Goal: Information Seeking & Learning: Understand process/instructions

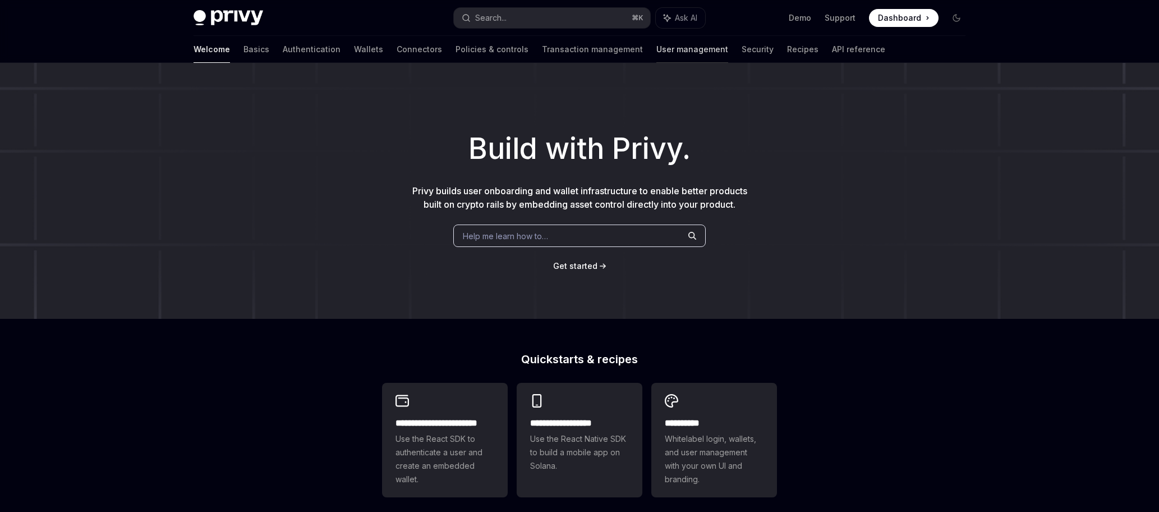
click at [657, 54] on link "User management" at bounding box center [693, 49] width 72 height 27
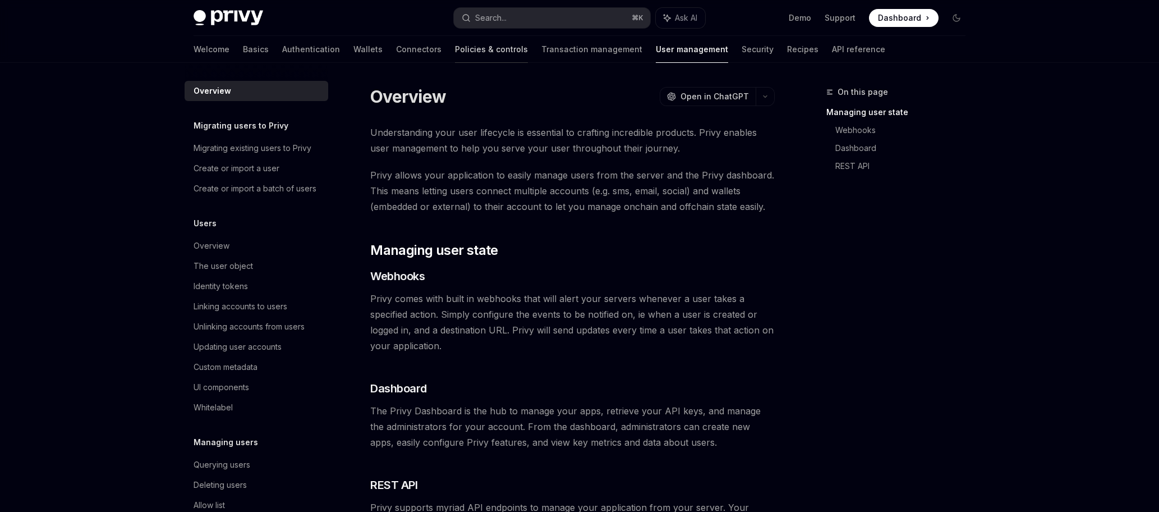
click at [455, 48] on link "Policies & controls" at bounding box center [491, 49] width 73 height 27
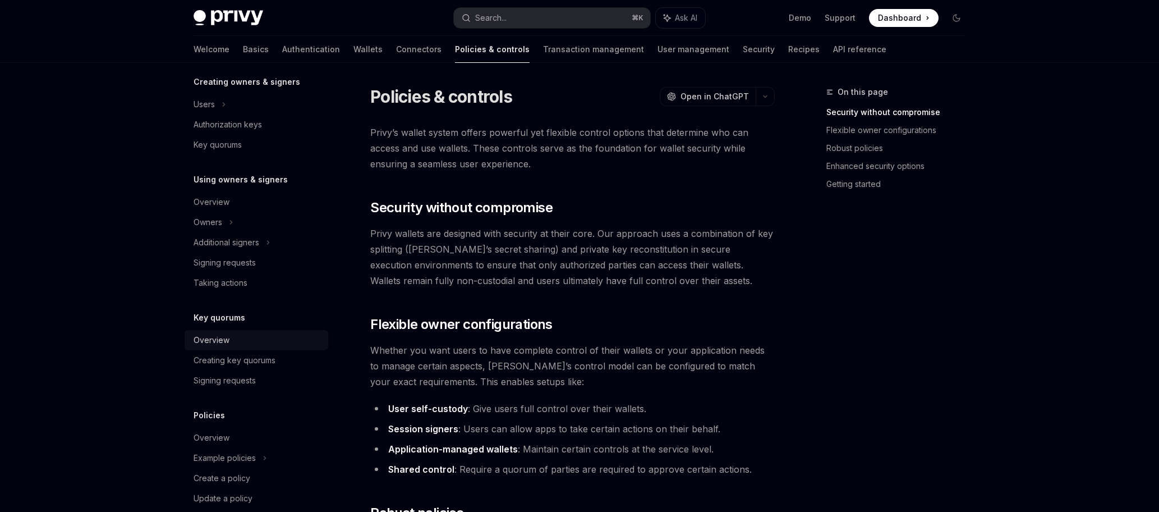
scroll to position [278, 0]
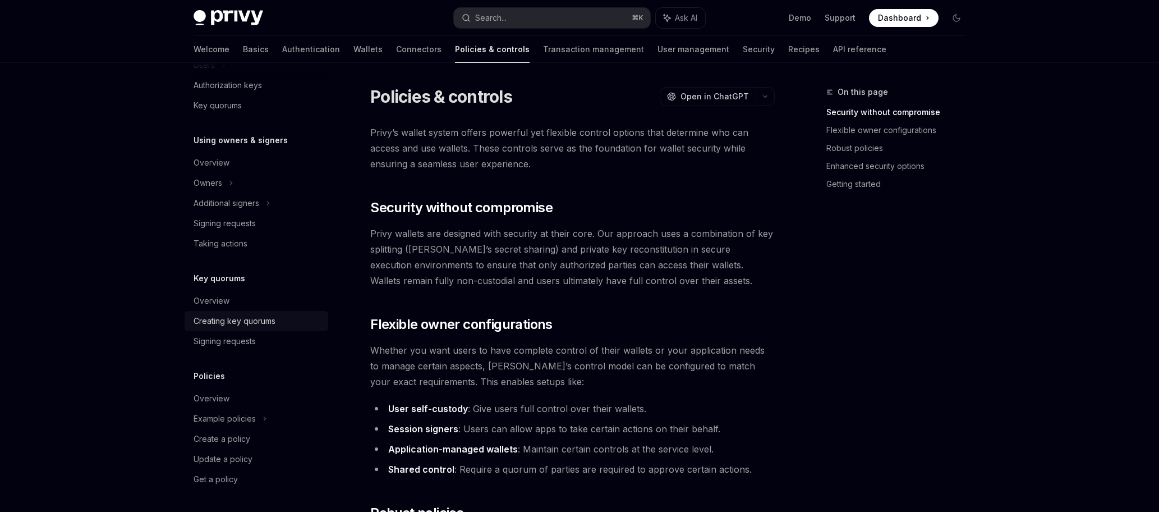
click at [246, 322] on div "Creating key quorums" at bounding box center [235, 320] width 82 height 13
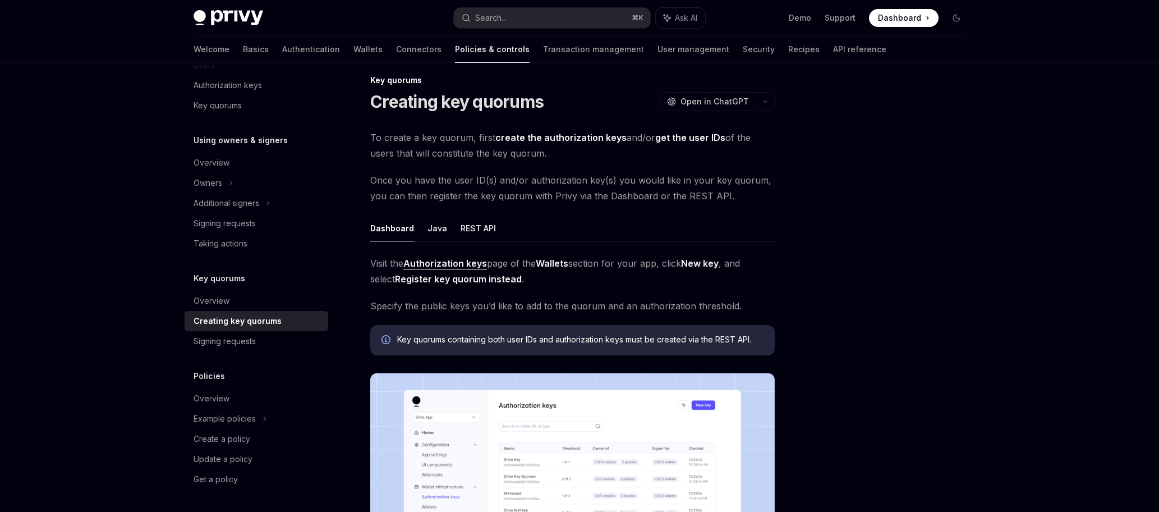
scroll to position [10, 0]
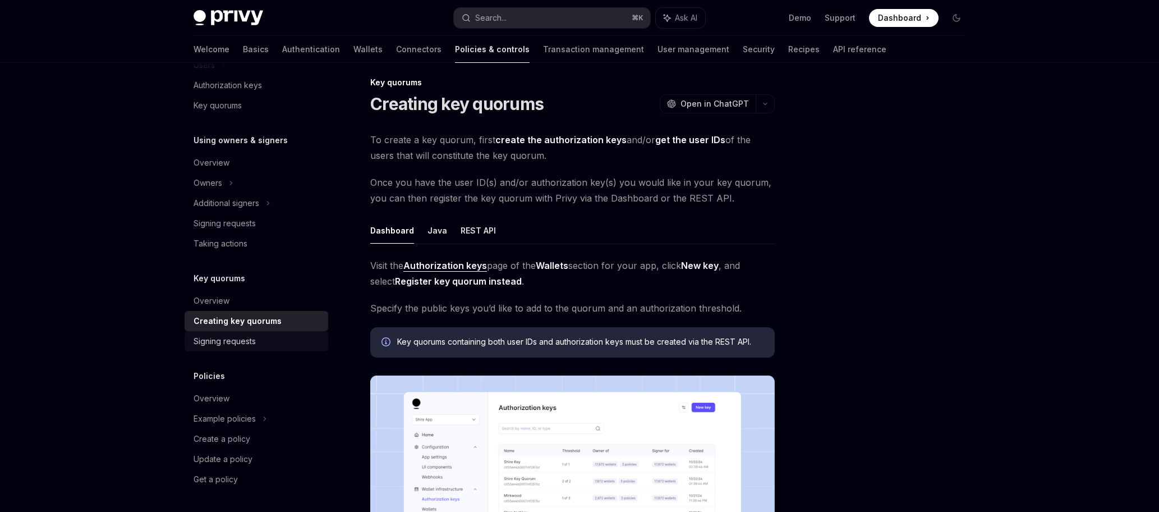
click at [248, 339] on div "Signing requests" at bounding box center [225, 340] width 62 height 13
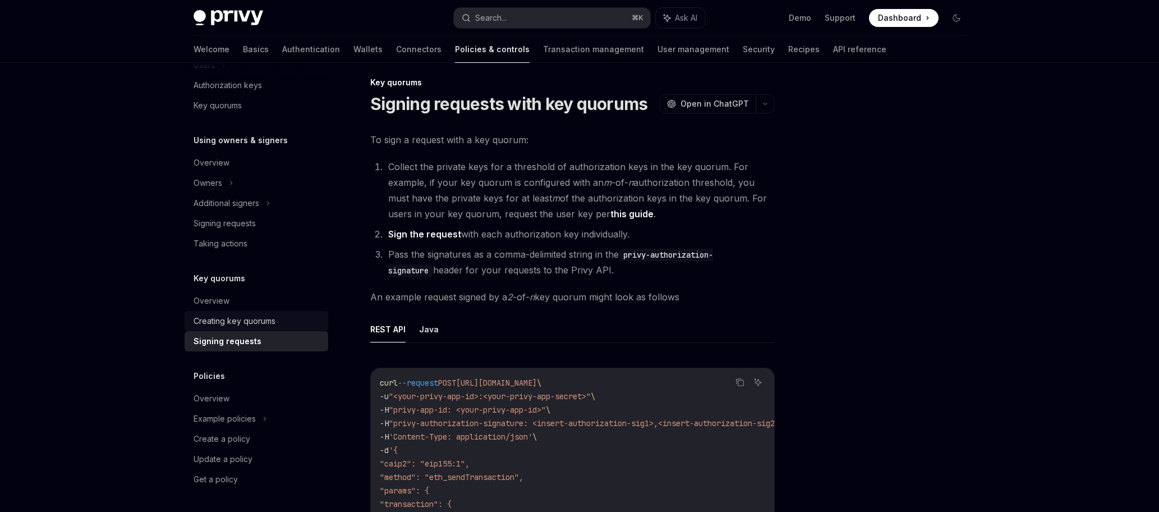
click at [239, 322] on div "Creating key quorums" at bounding box center [235, 320] width 82 height 13
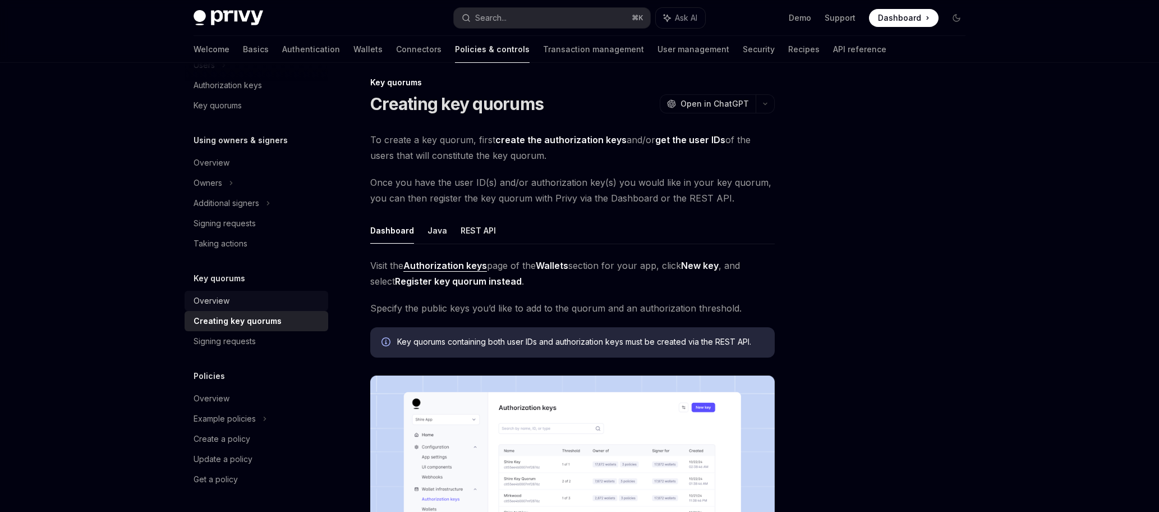
click at [226, 304] on div "Overview" at bounding box center [212, 300] width 36 height 13
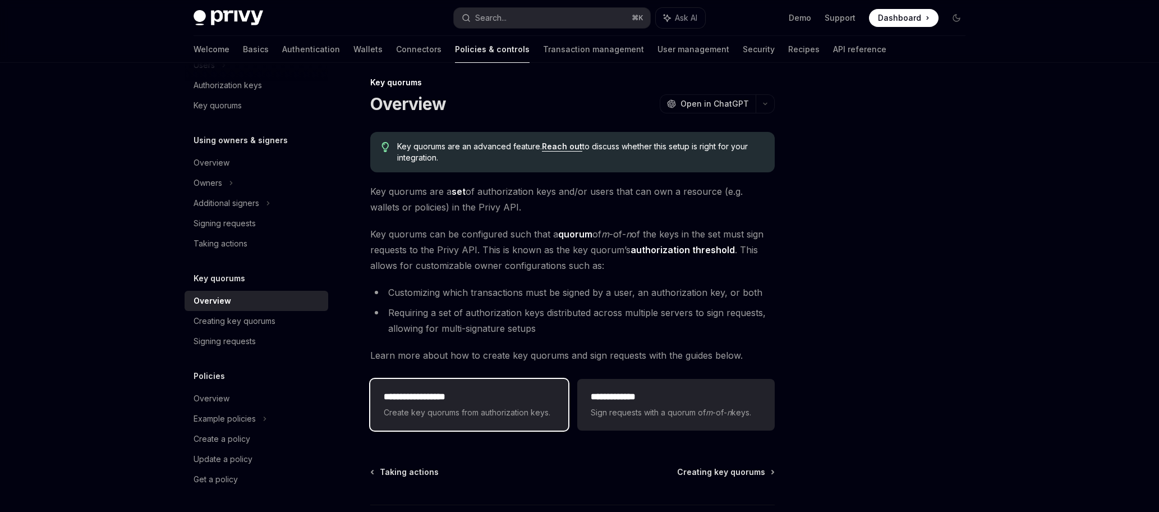
click at [519, 414] on span "Create key quorums from authorization keys." at bounding box center [469, 412] width 171 height 13
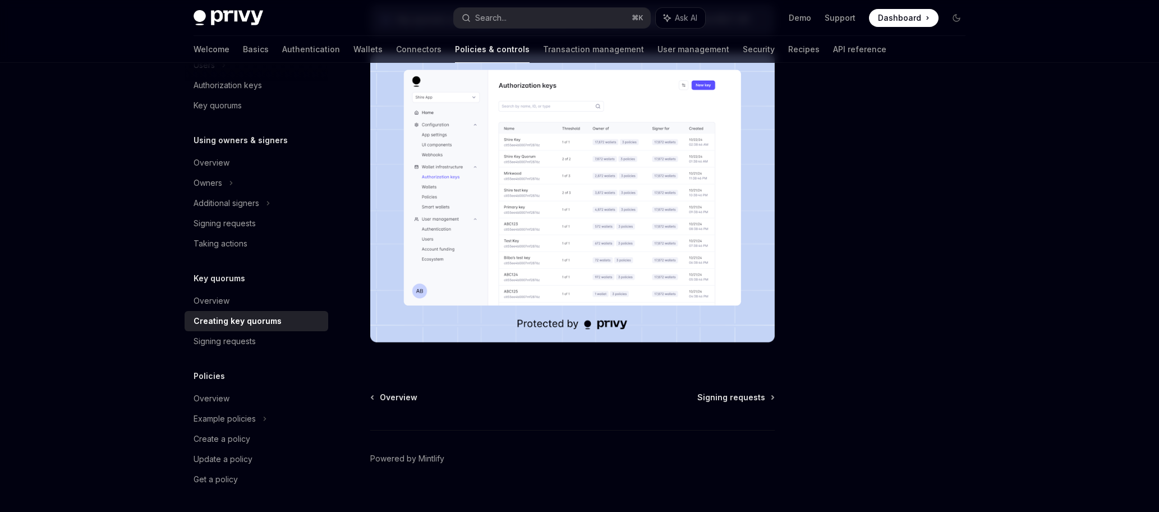
scroll to position [347, 0]
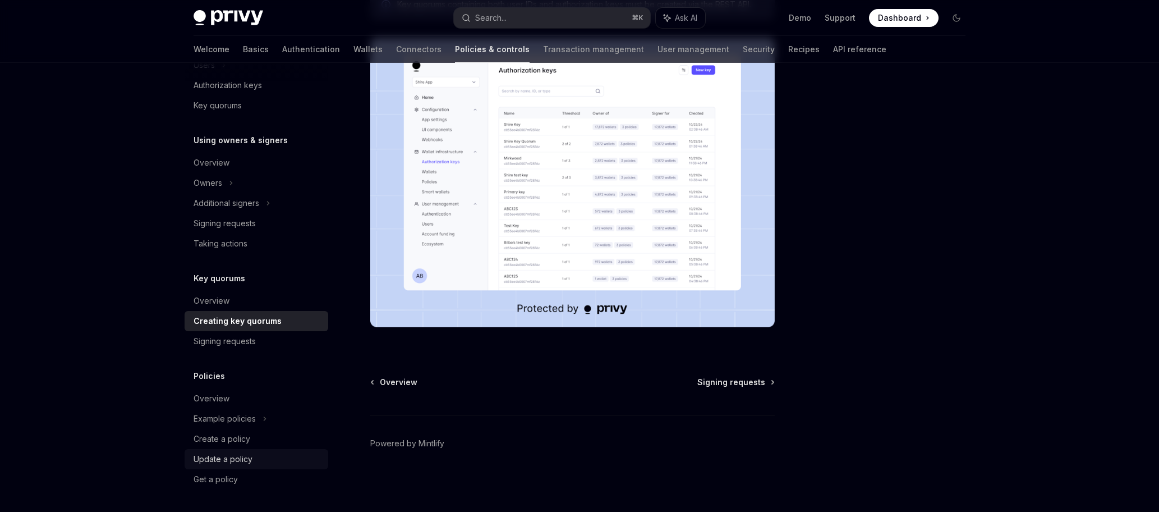
click at [241, 455] on div "Update a policy" at bounding box center [223, 458] width 59 height 13
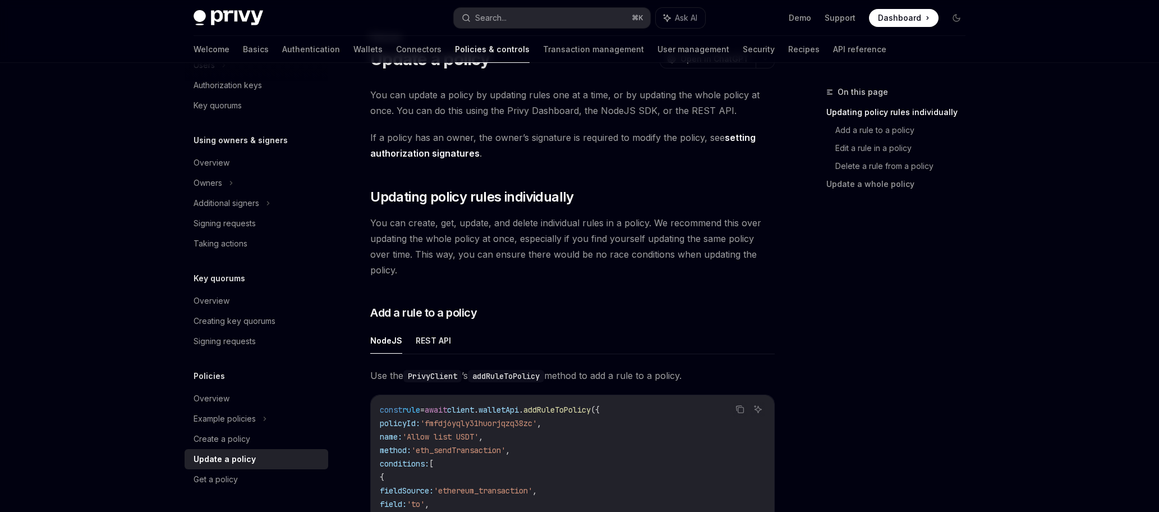
scroll to position [16, 0]
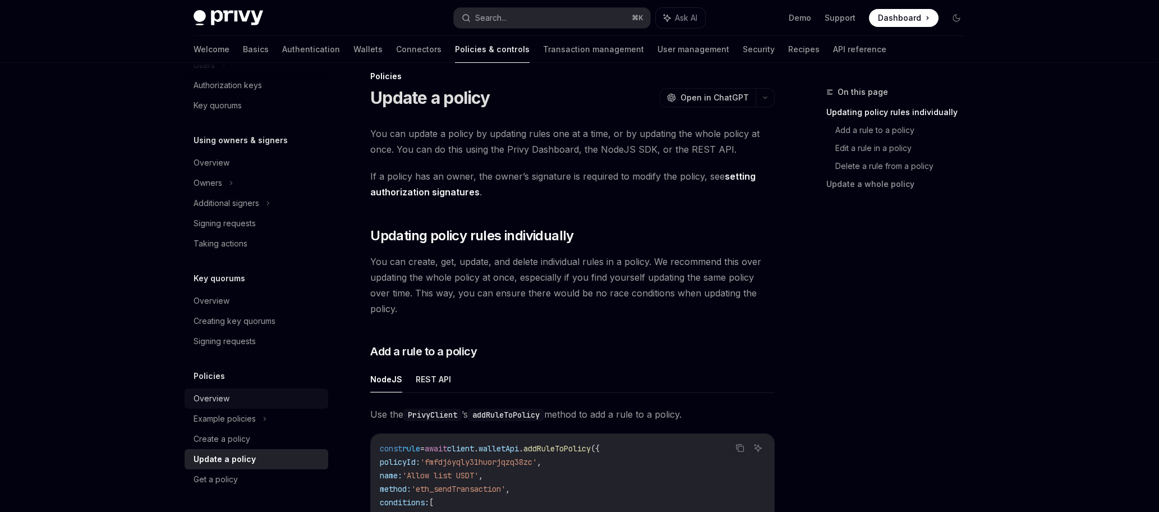
click at [250, 392] on div "Overview" at bounding box center [258, 398] width 128 height 13
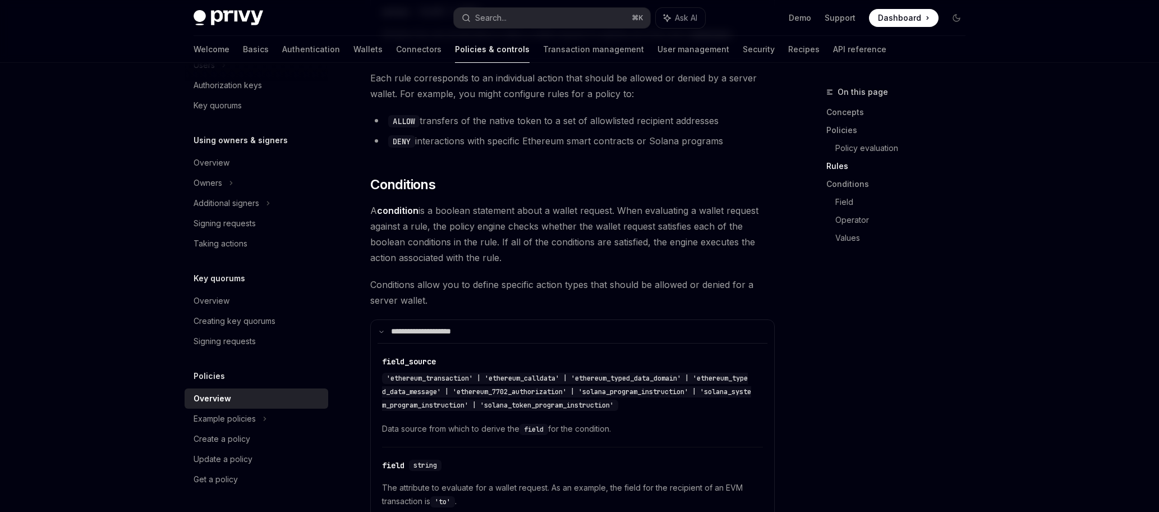
scroll to position [2110, 0]
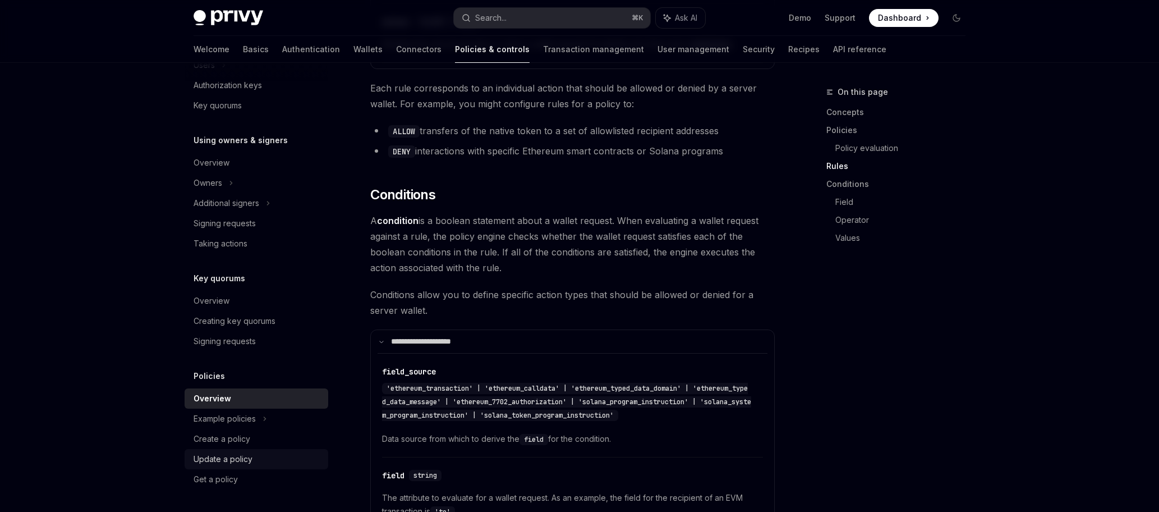
click at [263, 461] on div "Update a policy" at bounding box center [258, 458] width 128 height 13
click at [242, 456] on div "Update a policy" at bounding box center [223, 458] width 59 height 13
click at [267, 435] on div "Create a policy" at bounding box center [258, 438] width 128 height 13
type textarea "*"
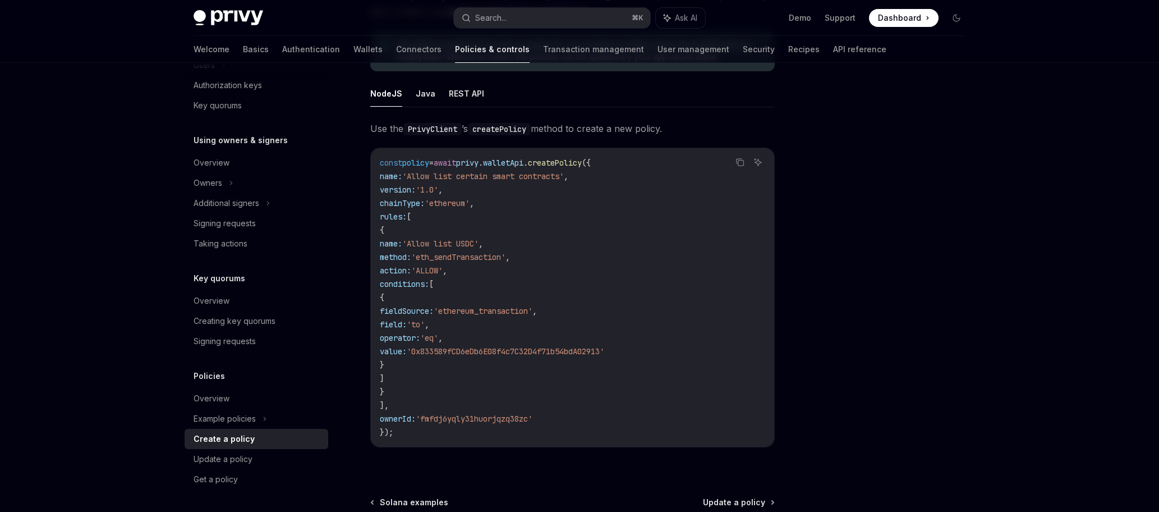
scroll to position [195, 0]
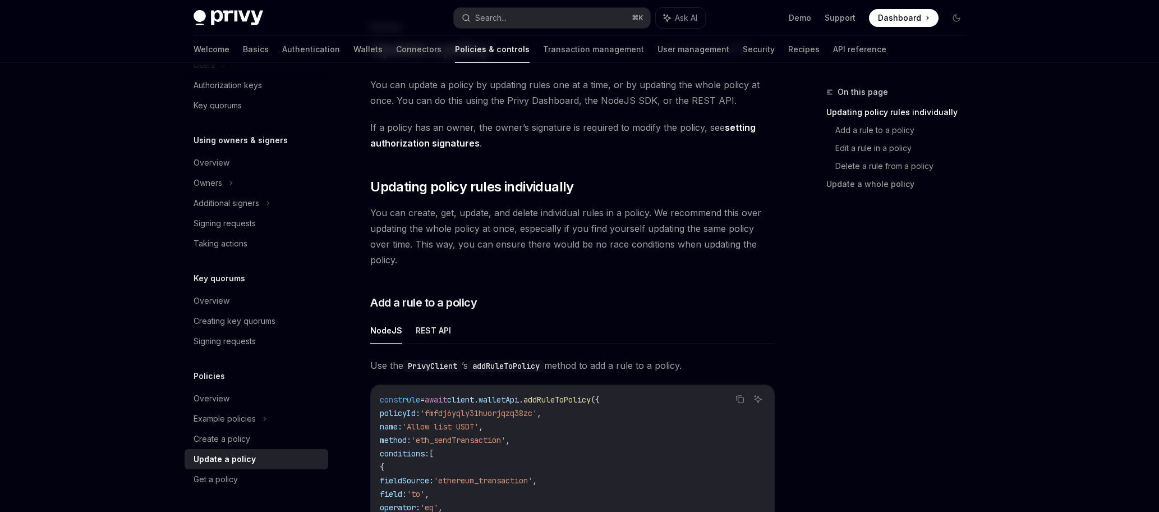
scroll to position [213, 0]
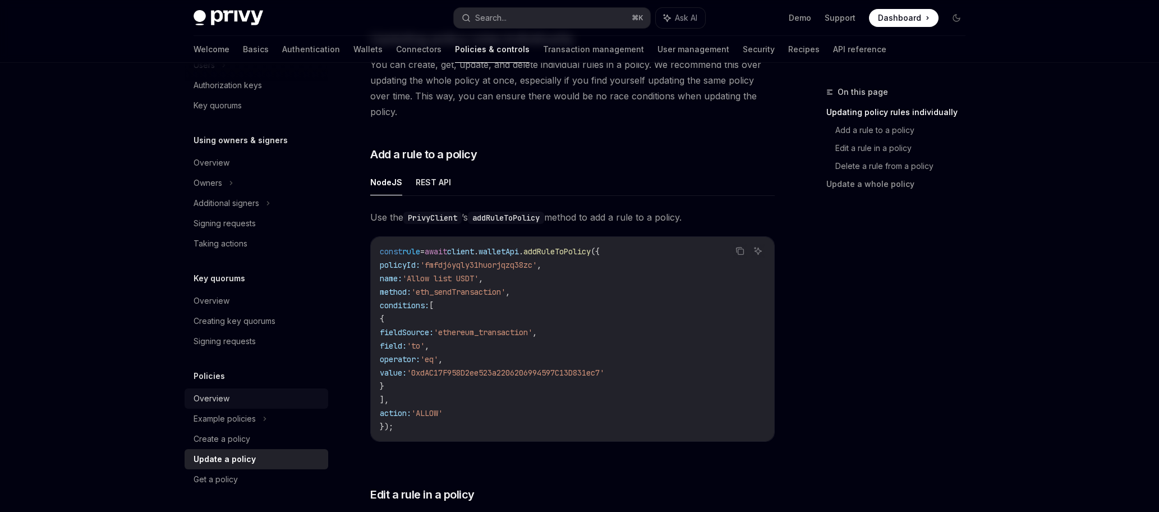
click at [226, 401] on div "Overview" at bounding box center [212, 398] width 36 height 13
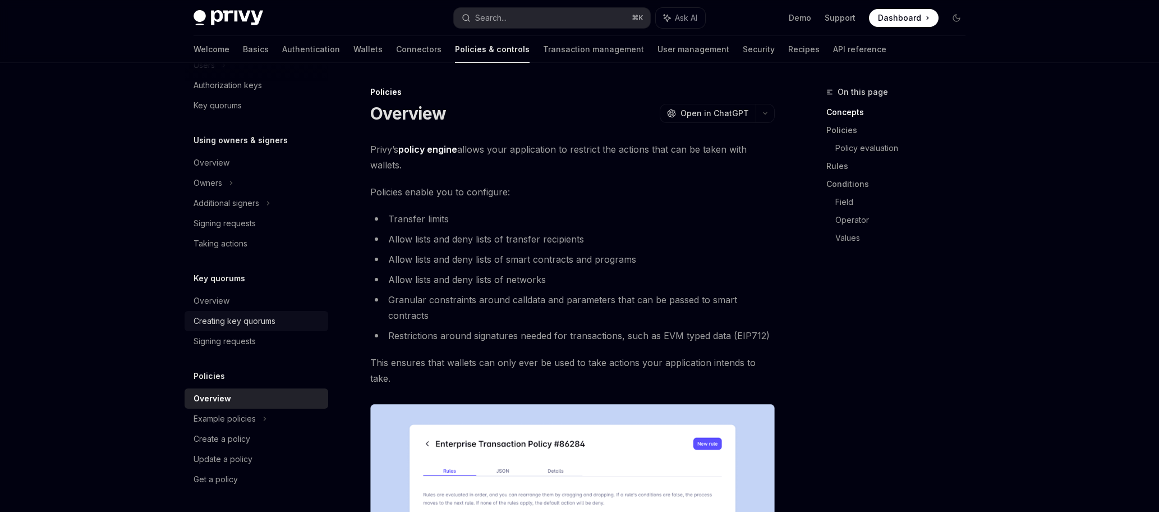
click at [205, 320] on div "Creating key quorums" at bounding box center [235, 320] width 82 height 13
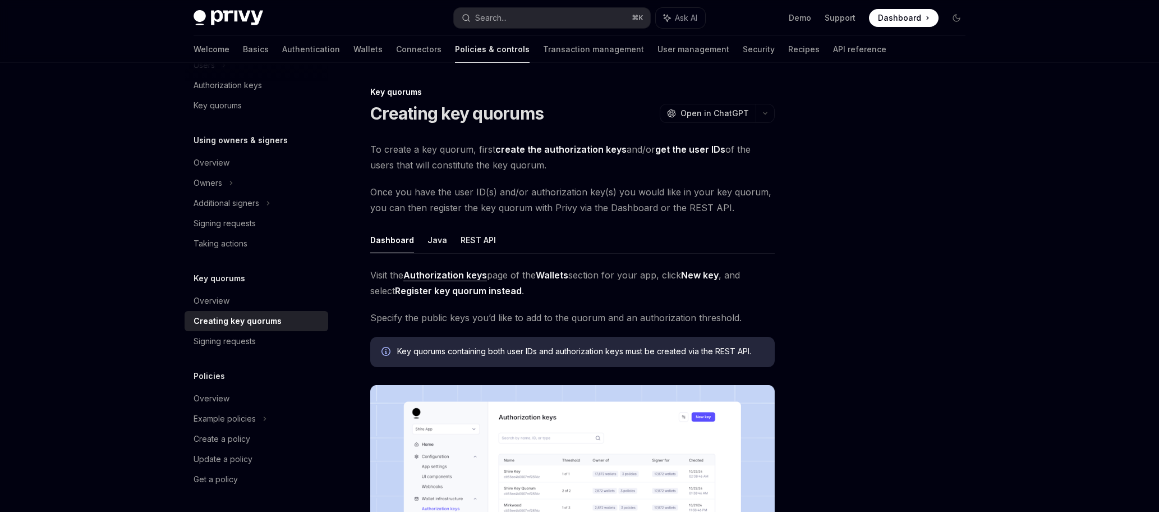
type textarea "*"
